Goal: Find specific fact: Find contact information

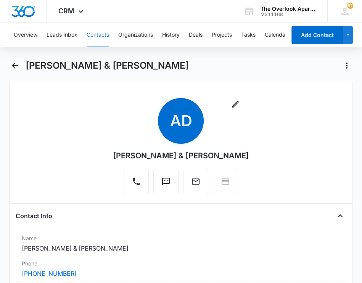
click at [99, 30] on button "Contacts" at bounding box center [97, 35] width 22 height 24
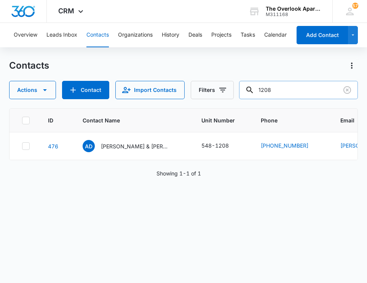
click at [294, 83] on input "1208" at bounding box center [298, 90] width 119 height 18
type input "8205"
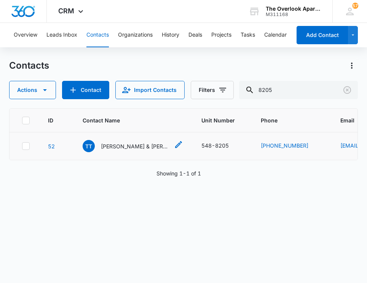
click at [167, 144] on p "[PERSON_NAME] & [PERSON_NAME]" at bounding box center [135, 146] width 69 height 8
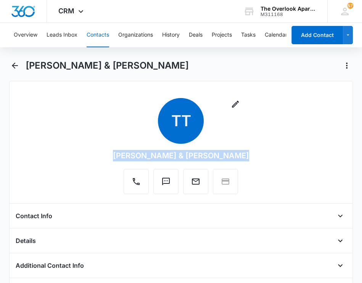
drag, startPoint x: 241, startPoint y: 155, endPoint x: 118, endPoint y: 156, distance: 123.1
click at [118, 156] on div "Remove TT [PERSON_NAME] & [PERSON_NAME]" at bounding box center [181, 147] width 331 height 99
drag, startPoint x: 118, startPoint y: 156, endPoint x: 136, endPoint y: 157, distance: 18.7
copy div "[PERSON_NAME] & [PERSON_NAME]"
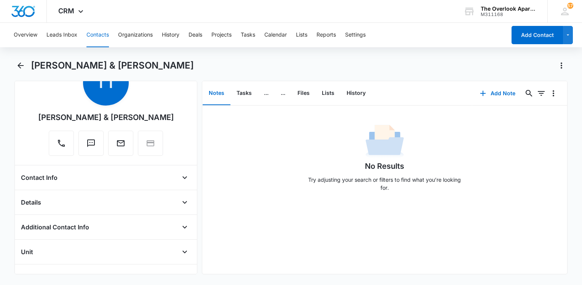
click at [290, 189] on div "No Results Try adjusting your search or filters to find what you’re looking for." at bounding box center [384, 159] width 365 height 75
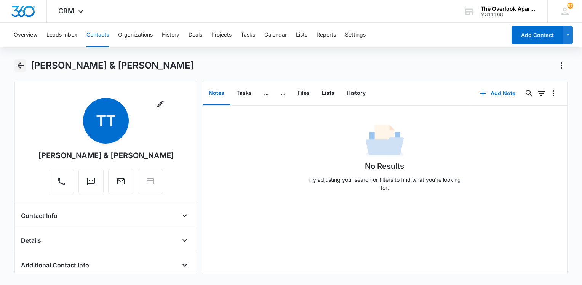
click at [22, 70] on button "Back" at bounding box center [20, 65] width 12 height 12
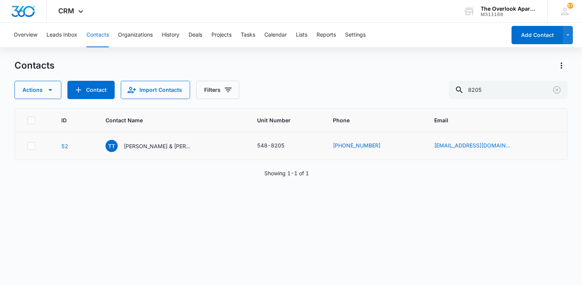
drag, startPoint x: 193, startPoint y: 139, endPoint x: 192, endPoint y: 143, distance: 4.0
click at [194, 139] on td "TT [PERSON_NAME] & [PERSON_NAME]" at bounding box center [172, 146] width 152 height 28
click at [192, 144] on p "[PERSON_NAME] & [PERSON_NAME]" at bounding box center [158, 146] width 69 height 8
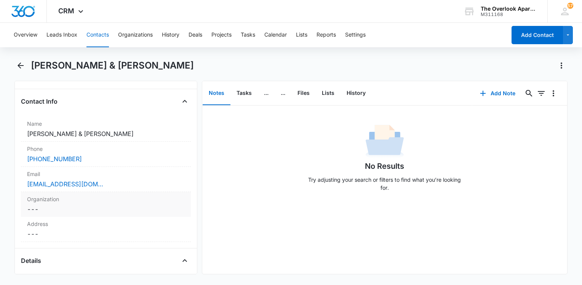
scroll to position [152, 0]
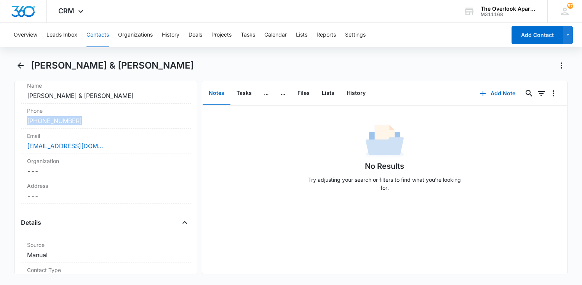
drag, startPoint x: 90, startPoint y: 124, endPoint x: 17, endPoint y: 118, distance: 73.4
click at [17, 118] on div "Remove TT [PERSON_NAME] & [PERSON_NAME] Contact Info Name Cancel Save Changes […" at bounding box center [105, 178] width 183 height 194
drag, startPoint x: 17, startPoint y: 118, endPoint x: 43, endPoint y: 119, distance: 25.9
copy link "[PHONE_NUMBER]"
